Goal: Navigation & Orientation: Find specific page/section

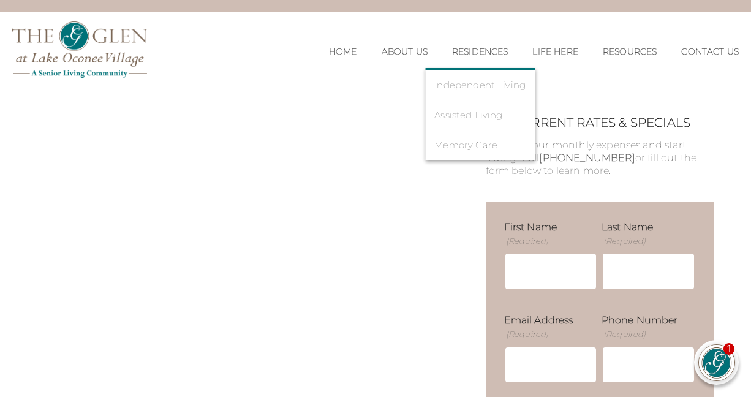
scroll to position [26, 0]
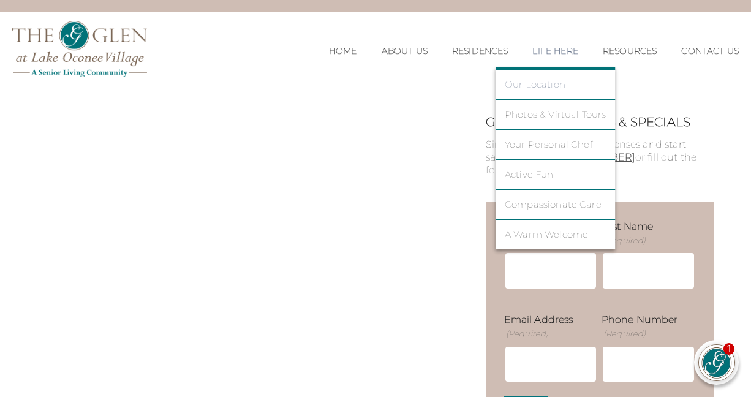
click at [544, 86] on link "Our Location" at bounding box center [555, 84] width 102 height 11
click at [543, 86] on link "Our Location" at bounding box center [555, 84] width 102 height 11
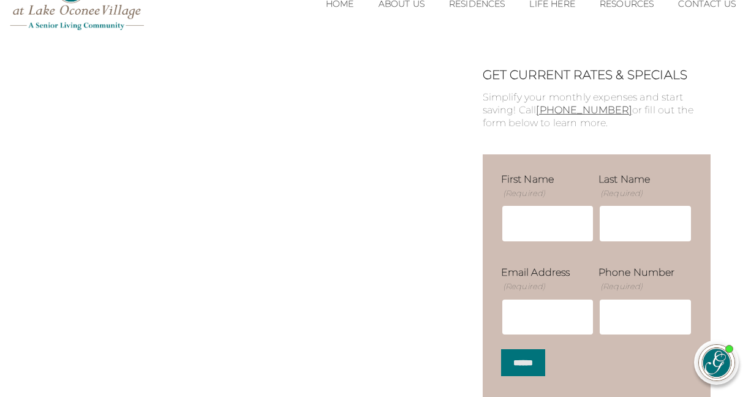
scroll to position [0, 3]
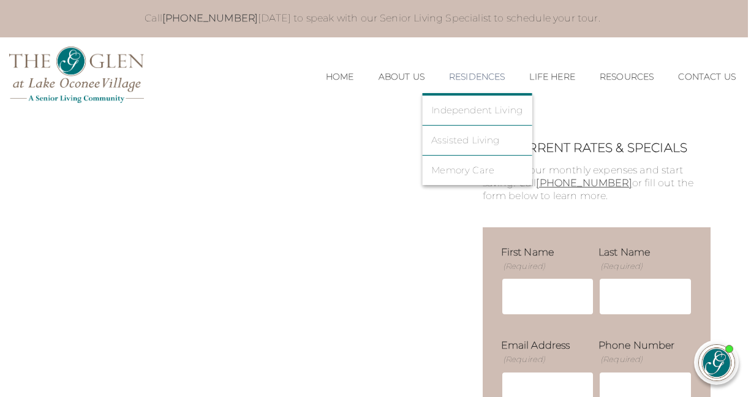
click at [460, 62] on li "Residences Independent Living Assisted Living Memory Care" at bounding box center [476, 76] width 81 height 35
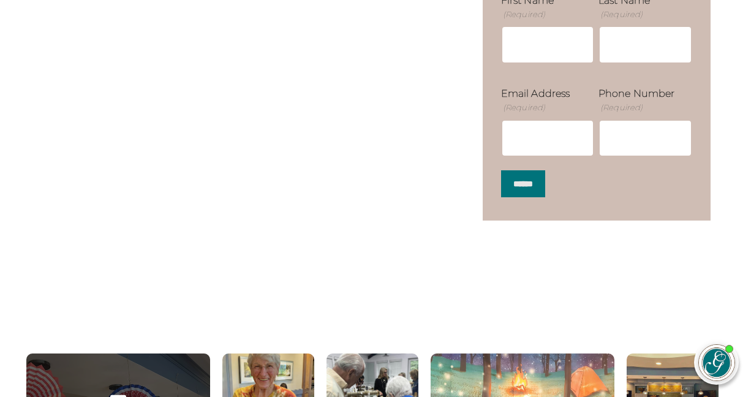
scroll to position [253, 3]
